Goal: Transaction & Acquisition: Purchase product/service

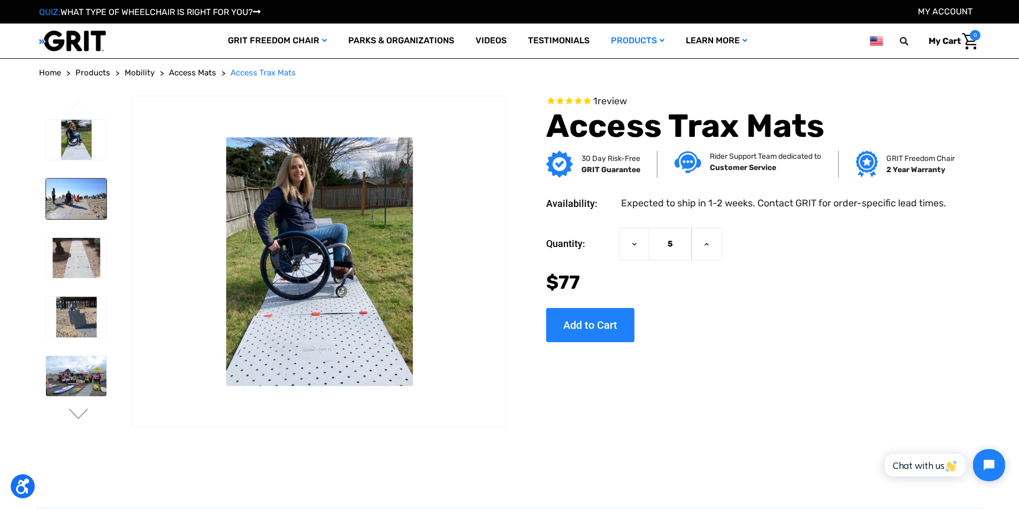
click at [78, 205] on img at bounding box center [76, 199] width 60 height 41
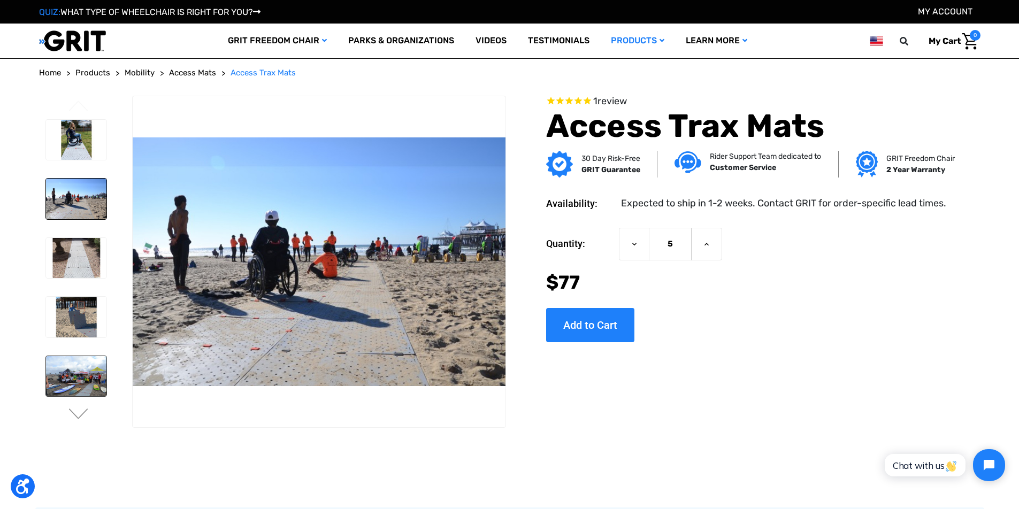
click at [83, 391] on img at bounding box center [76, 376] width 60 height 41
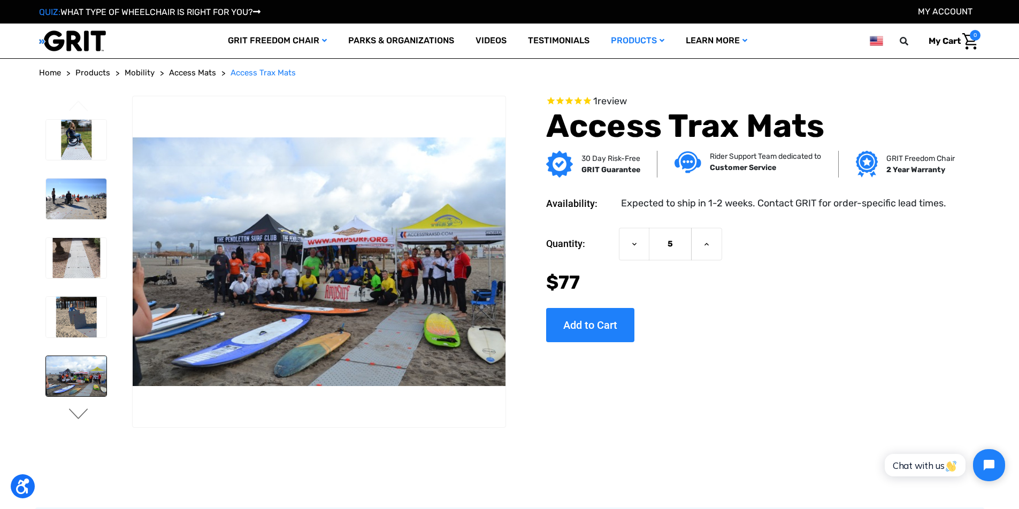
click at [80, 414] on button "Next" at bounding box center [78, 415] width 22 height 13
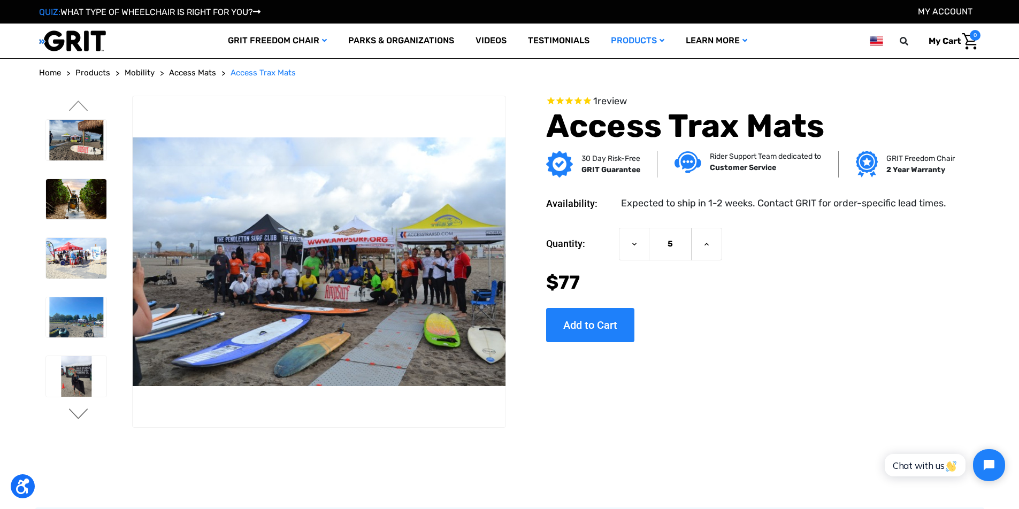
click at [80, 414] on button "Next" at bounding box center [78, 415] width 22 height 13
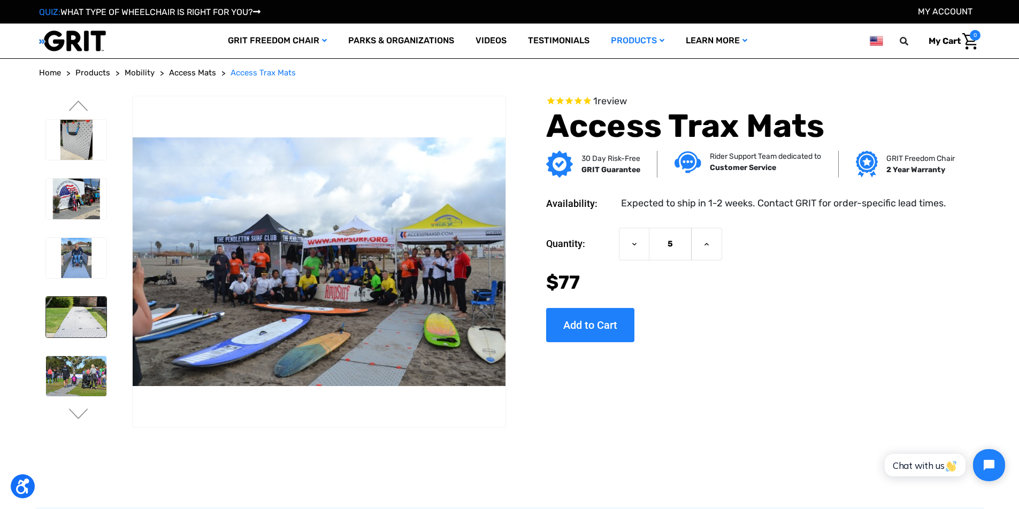
click at [81, 321] on img at bounding box center [76, 317] width 60 height 41
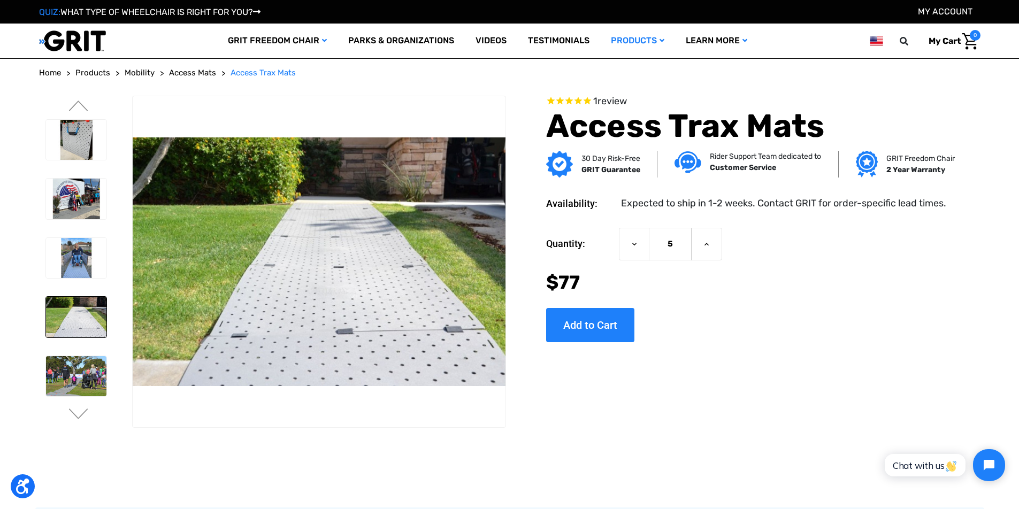
click at [206, 74] on span "Access Mats" at bounding box center [192, 73] width 47 height 10
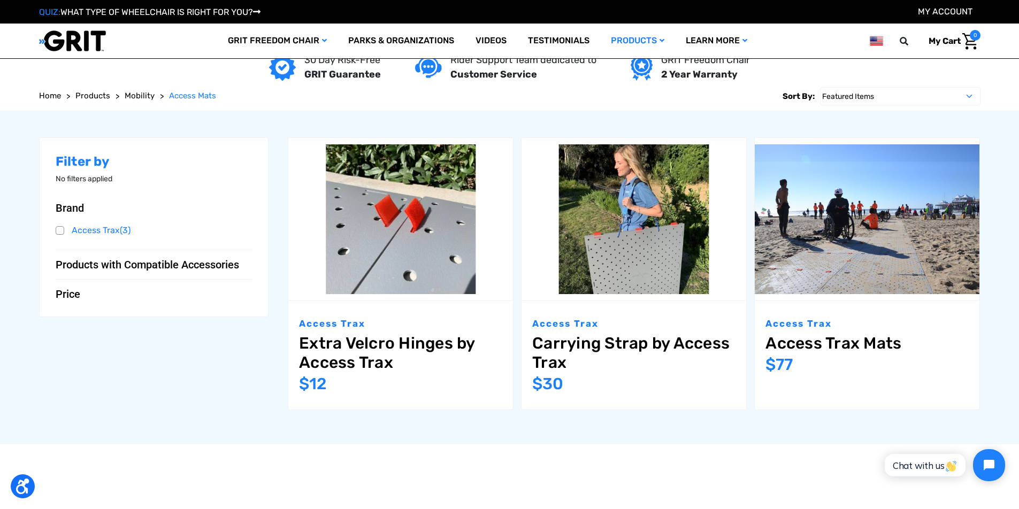
scroll to position [114, 0]
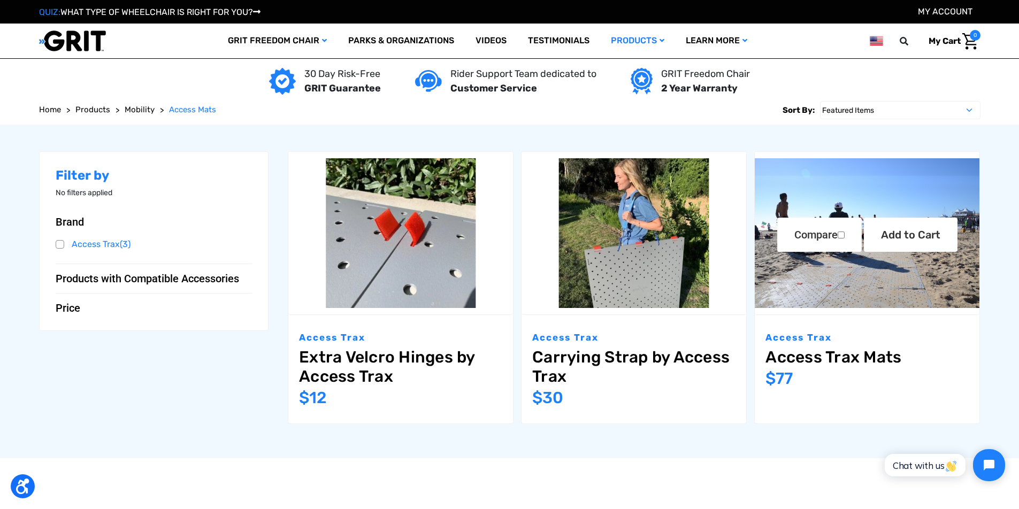
click at [800, 359] on link "Access Trax Mats" at bounding box center [866, 357] width 203 height 19
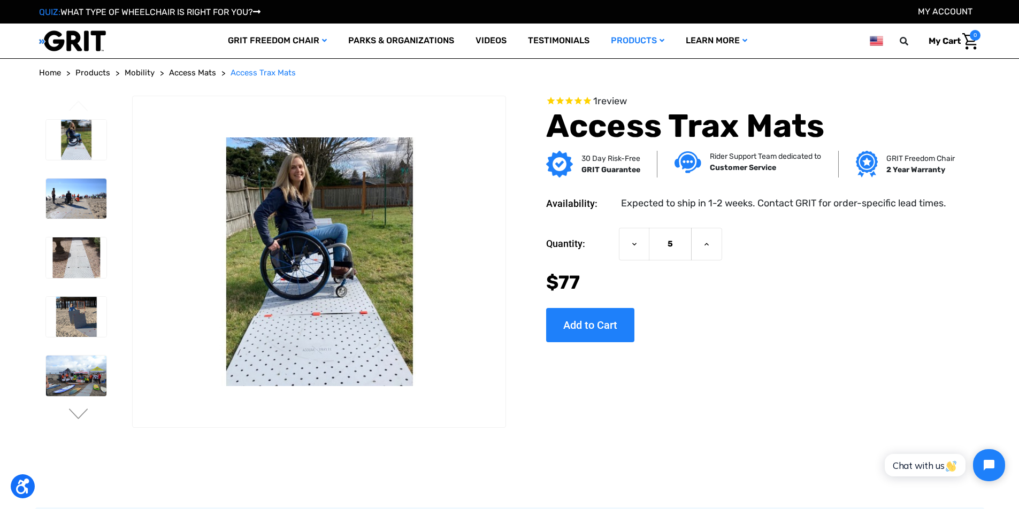
click at [586, 104] on icon "Rated 5.0 out of 5 stars 1 reviews" at bounding box center [586, 101] width 9 height 11
click at [578, 325] on input "Add to Cart" at bounding box center [590, 325] width 88 height 34
type input "Add to Cart"
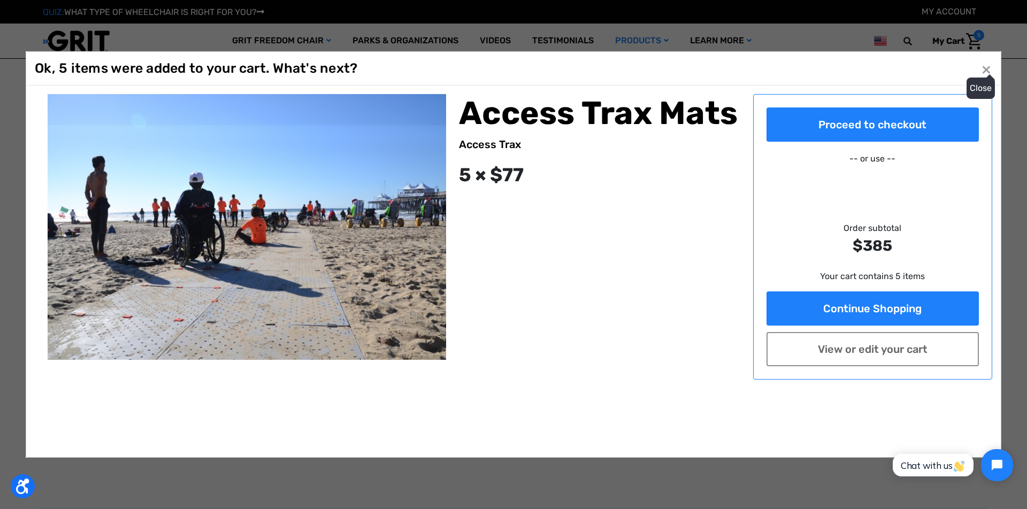
click at [987, 78] on button "Close ×" at bounding box center [985, 68] width 17 height 17
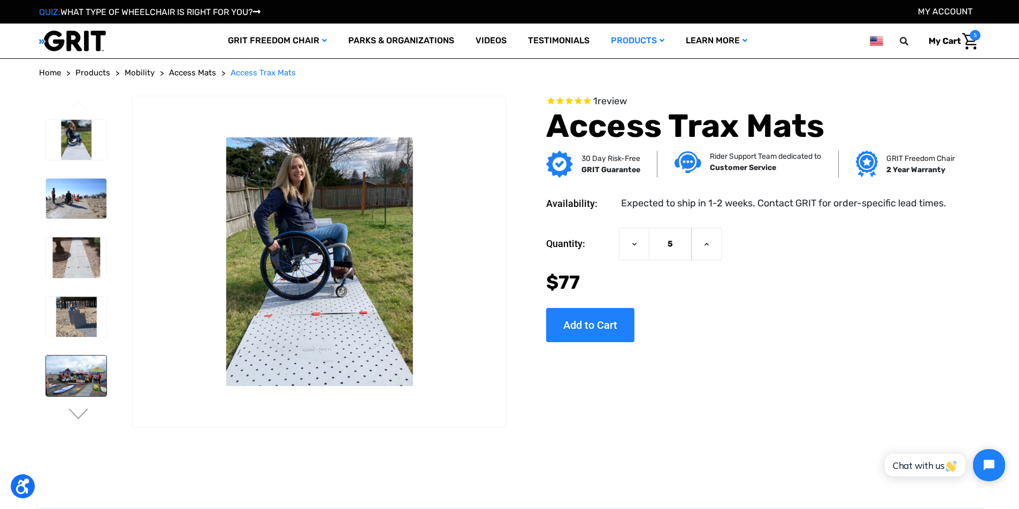
click at [74, 368] on img at bounding box center [76, 376] width 60 height 41
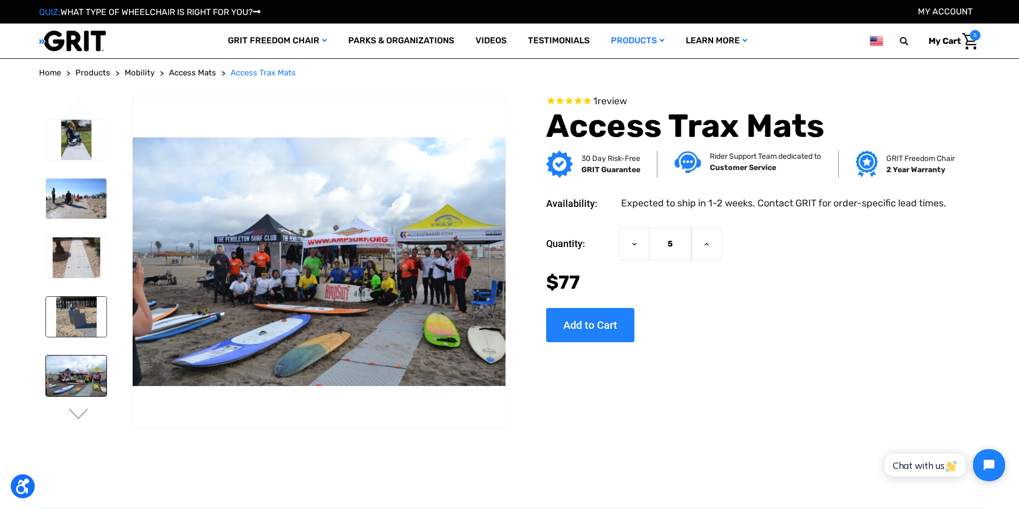
click at [79, 335] on img at bounding box center [76, 317] width 60 height 41
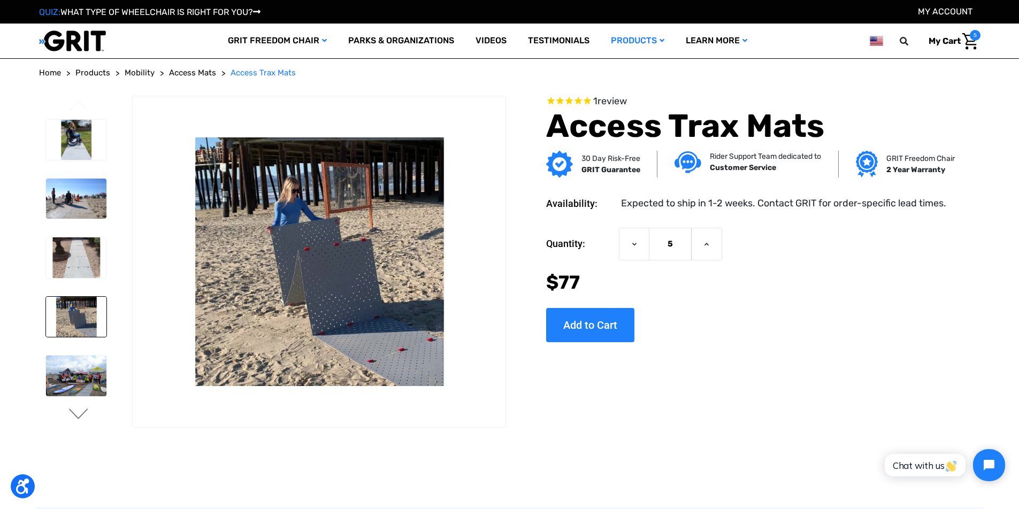
click at [81, 409] on button "Next" at bounding box center [78, 415] width 22 height 13
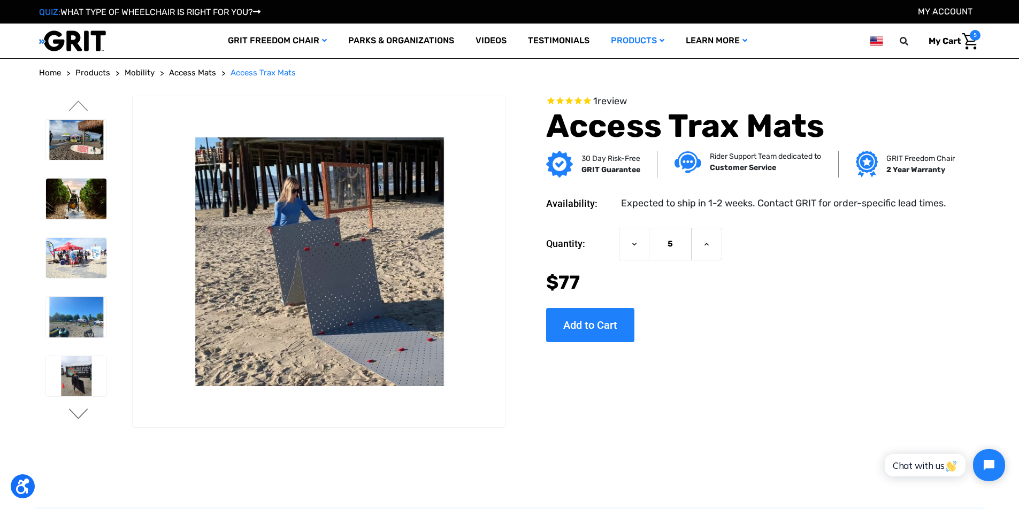
click at [80, 414] on button "Next" at bounding box center [78, 415] width 22 height 13
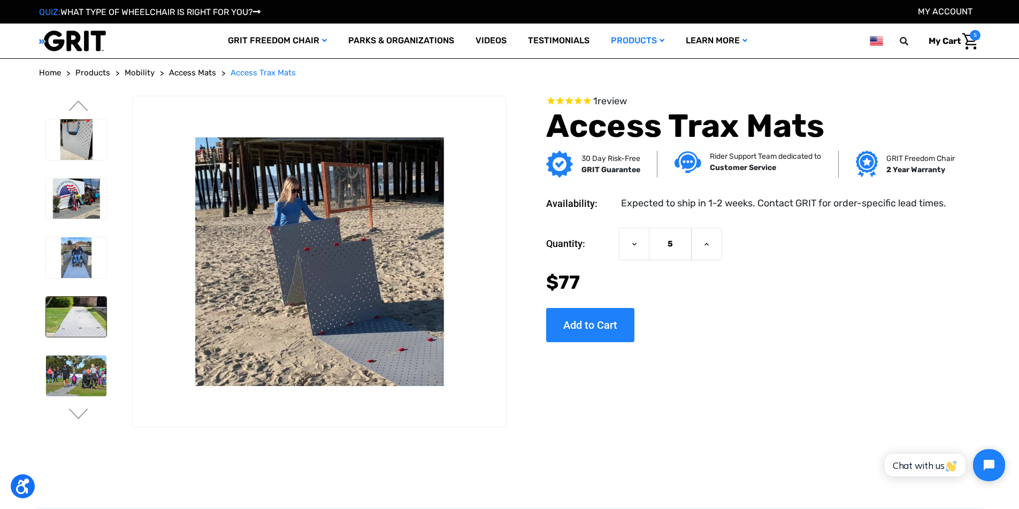
click at [79, 321] on img at bounding box center [76, 317] width 60 height 41
